Goal: Task Accomplishment & Management: Manage account settings

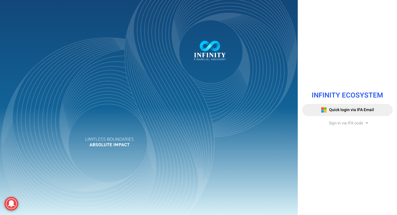
click at [356, 125] on span "Sign in via IFA code" at bounding box center [346, 123] width 34 height 6
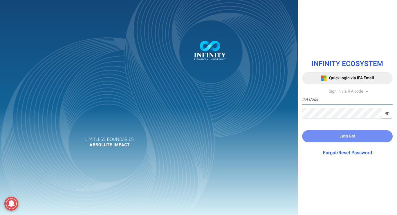
click at [366, 104] on input "text" at bounding box center [347, 100] width 90 height 11
type input "IFA0166"
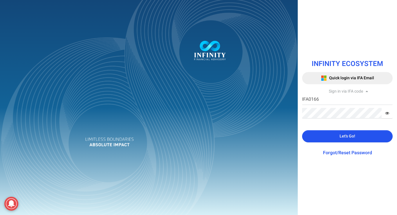
click at [365, 135] on button "Let's Go!" at bounding box center [347, 136] width 90 height 12
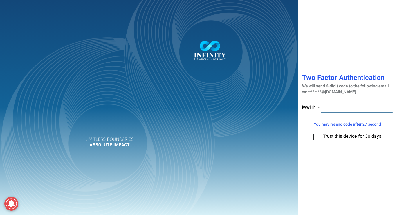
click at [349, 107] on input "number" at bounding box center [357, 107] width 72 height 11
type input "818663"
